Goal: Navigation & Orientation: Understand site structure

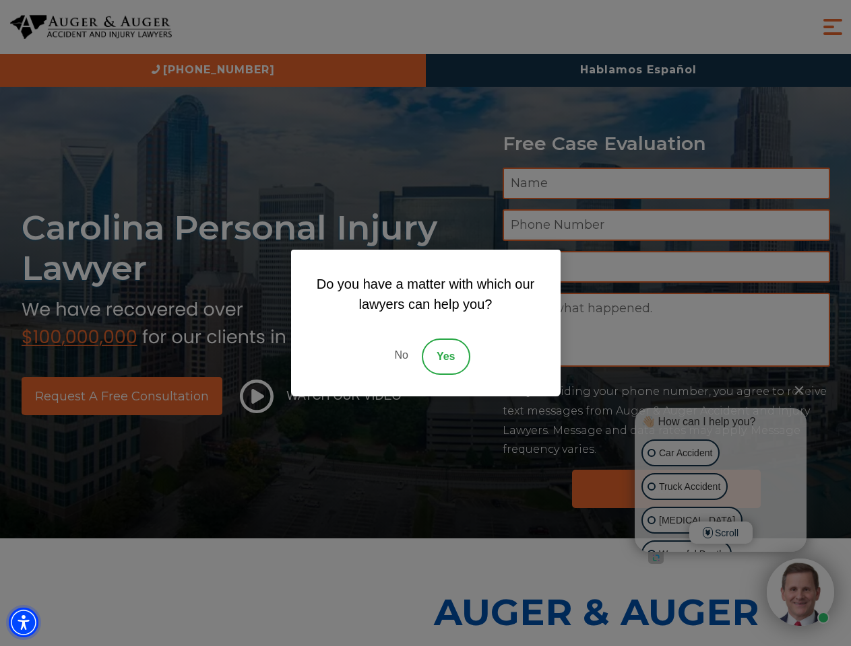
click at [24, 623] on img "Accessibility Menu" at bounding box center [24, 623] width 30 height 30
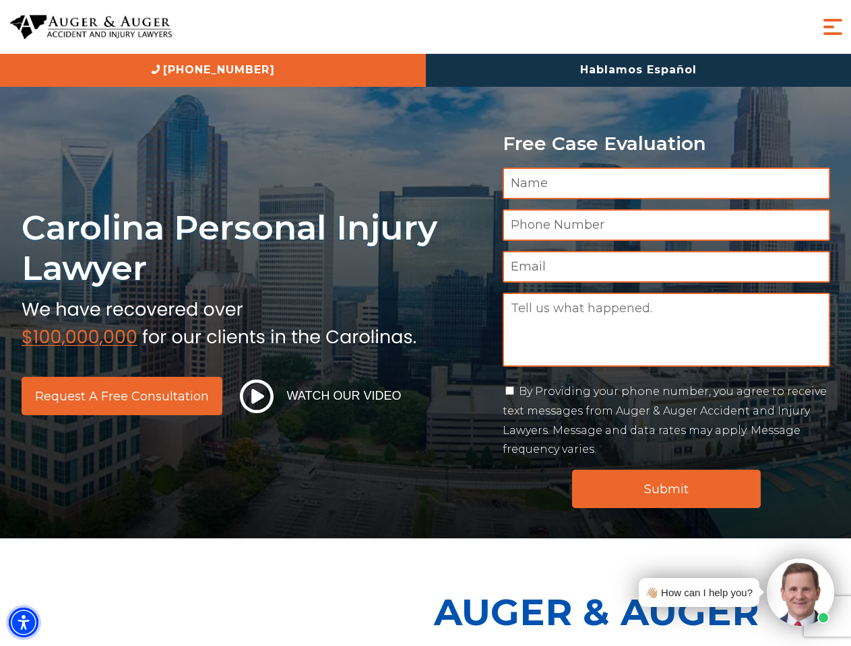
click at [24, 623] on img "Accessibility Menu" at bounding box center [24, 623] width 30 height 30
